Goal: Find specific page/section: Find specific page/section

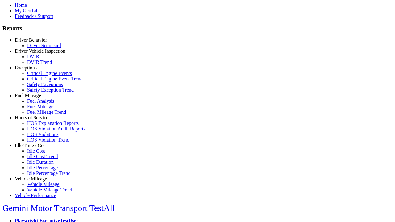
click at [35, 70] on link "Exceptions" at bounding box center [26, 67] width 22 height 5
click at [40, 87] on link "Safety Exceptions" at bounding box center [45, 84] width 36 height 5
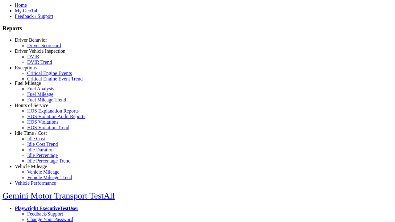
select select "**********"
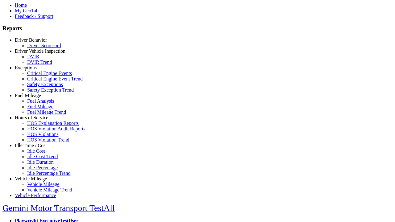
type input "**********"
